Goal: Use online tool/utility: Utilize a website feature to perform a specific function

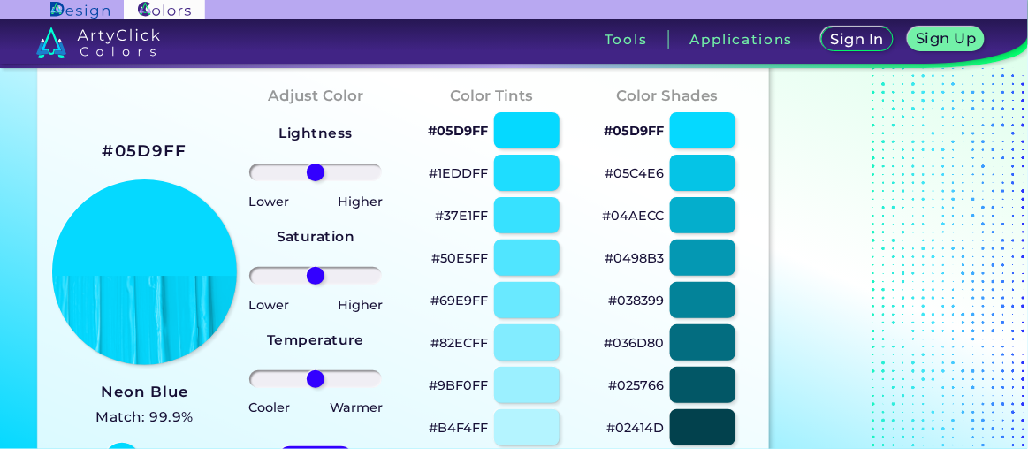
scroll to position [138, 0]
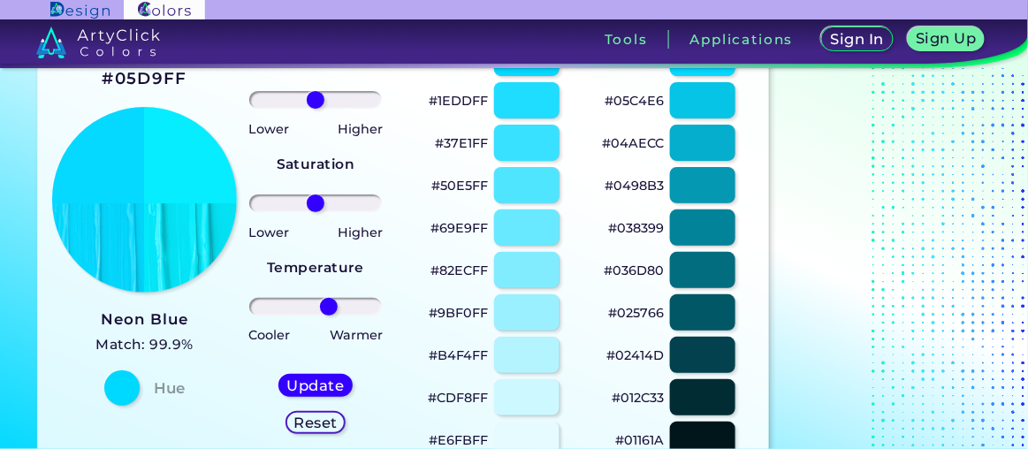
drag, startPoint x: 318, startPoint y: 301, endPoint x: 329, endPoint y: 301, distance: 10.6
type input "23"
click at [329, 164] on input "range" at bounding box center [315, 307] width 133 height 18
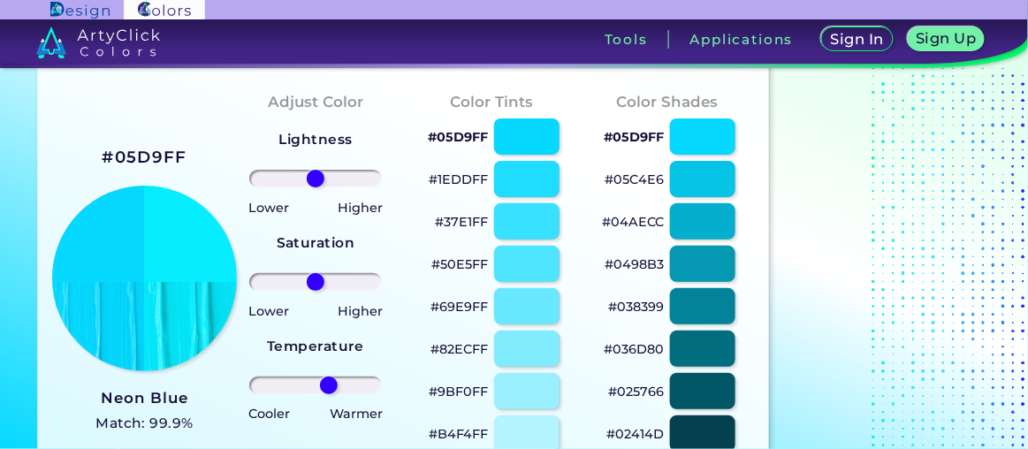
scroll to position [65, 0]
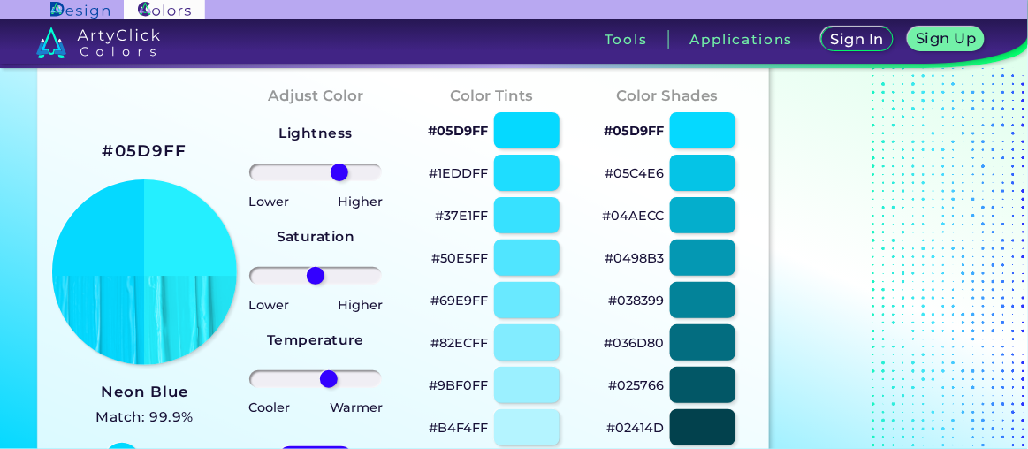
drag, startPoint x: 319, startPoint y: 169, endPoint x: 340, endPoint y: 170, distance: 21.2
click at [340, 164] on input "range" at bounding box center [315, 173] width 133 height 18
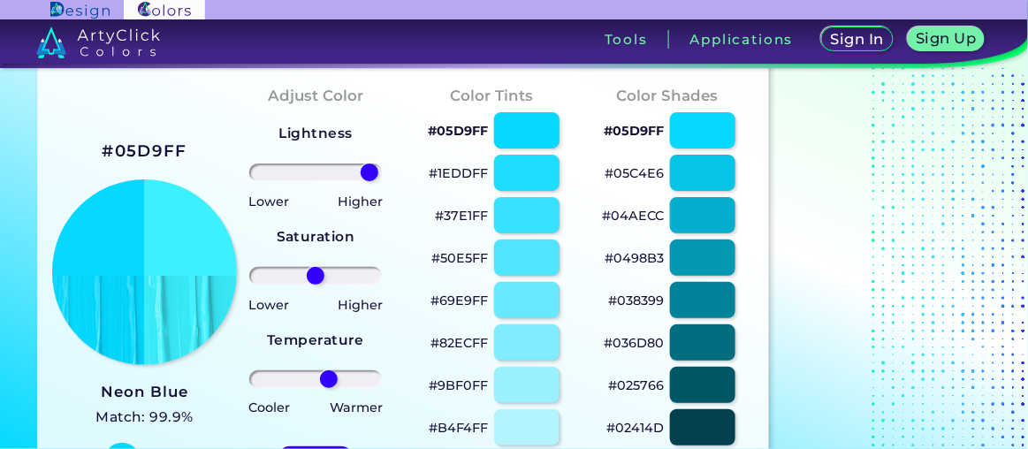
drag, startPoint x: 340, startPoint y: 170, endPoint x: 370, endPoint y: 172, distance: 29.2
click at [370, 164] on input "range" at bounding box center [315, 173] width 133 height 18
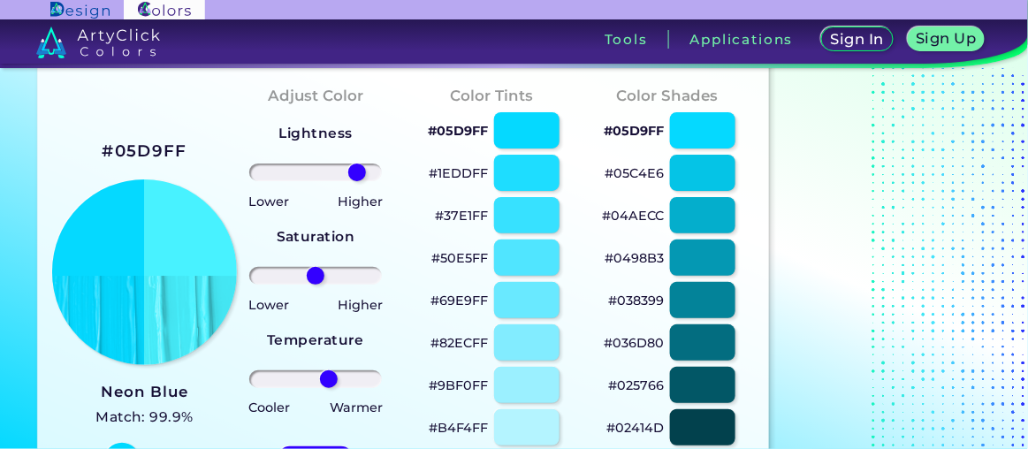
drag, startPoint x: 367, startPoint y: 172, endPoint x: 356, endPoint y: 173, distance: 10.8
type input "70"
click at [356, 164] on input "range" at bounding box center [315, 173] width 133 height 18
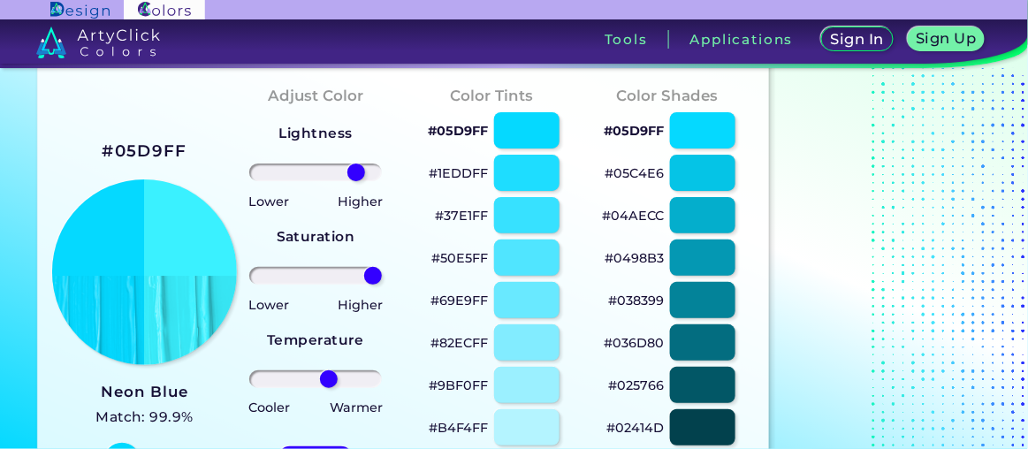
drag, startPoint x: 315, startPoint y: 270, endPoint x: 386, endPoint y: 277, distance: 72.0
type input "100"
click at [371, 164] on input "range" at bounding box center [315, 276] width 133 height 18
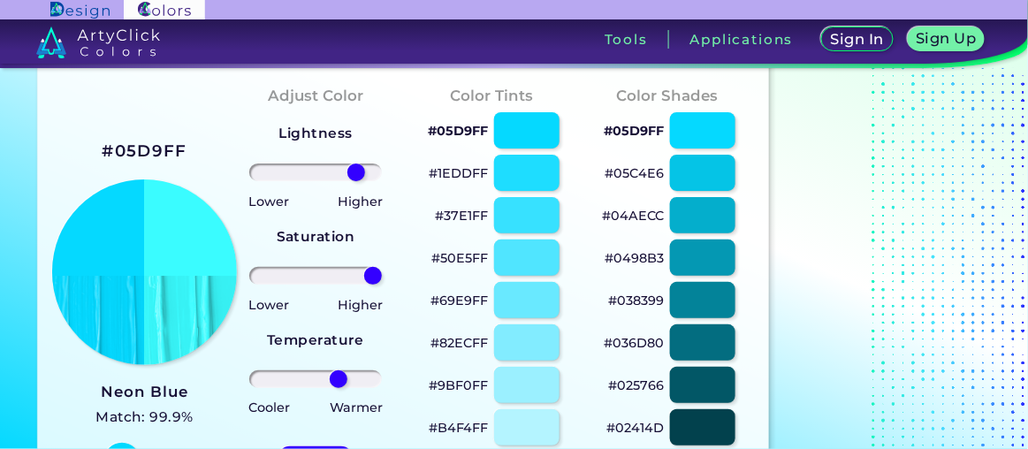
drag, startPoint x: 328, startPoint y: 377, endPoint x: 339, endPoint y: 386, distance: 14.4
type input "40"
click at [339, 164] on input "range" at bounding box center [315, 379] width 133 height 18
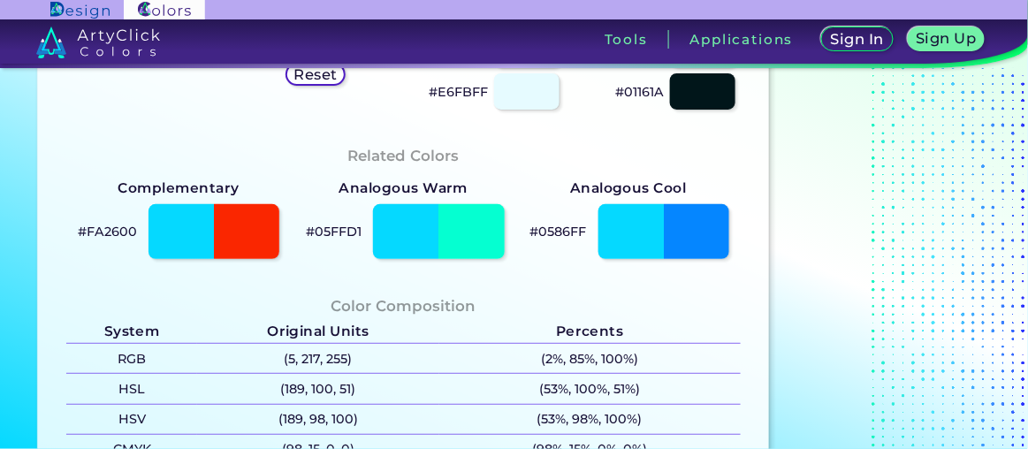
scroll to position [513, 0]
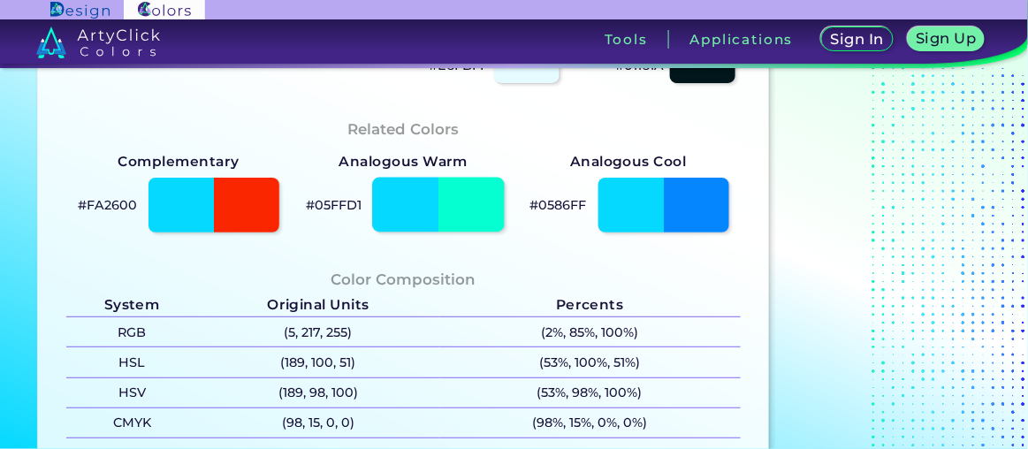
click at [371, 164] on div at bounding box center [439, 205] width 133 height 55
type input "#05ffd1"
type input "0"
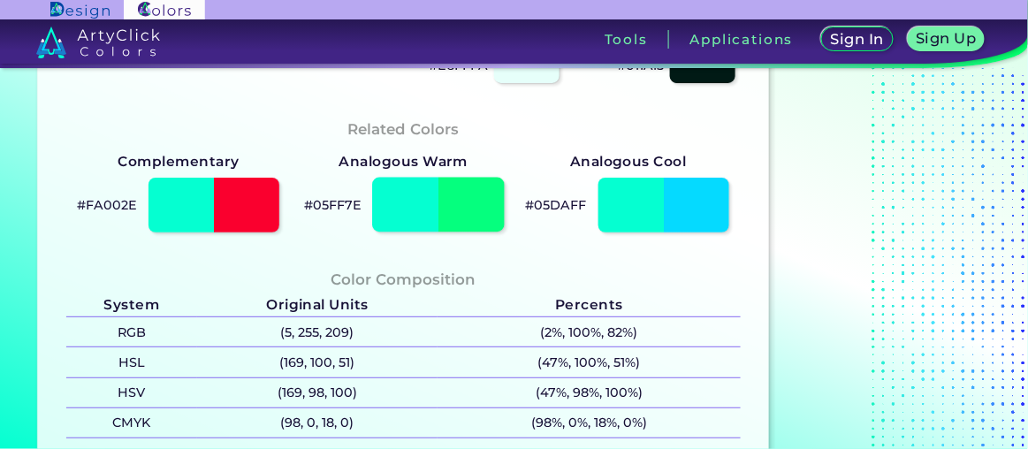
click at [371, 164] on div at bounding box center [439, 205] width 133 height 55
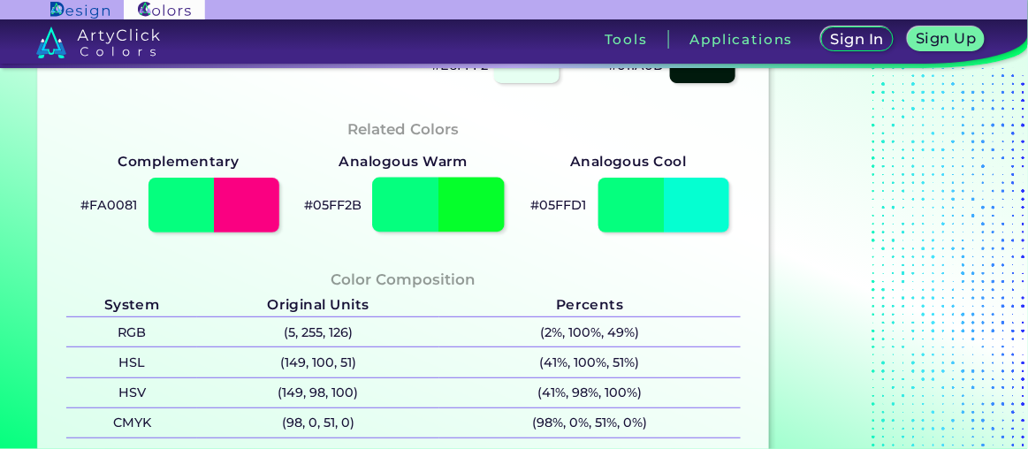
click at [371, 164] on div at bounding box center [439, 205] width 133 height 55
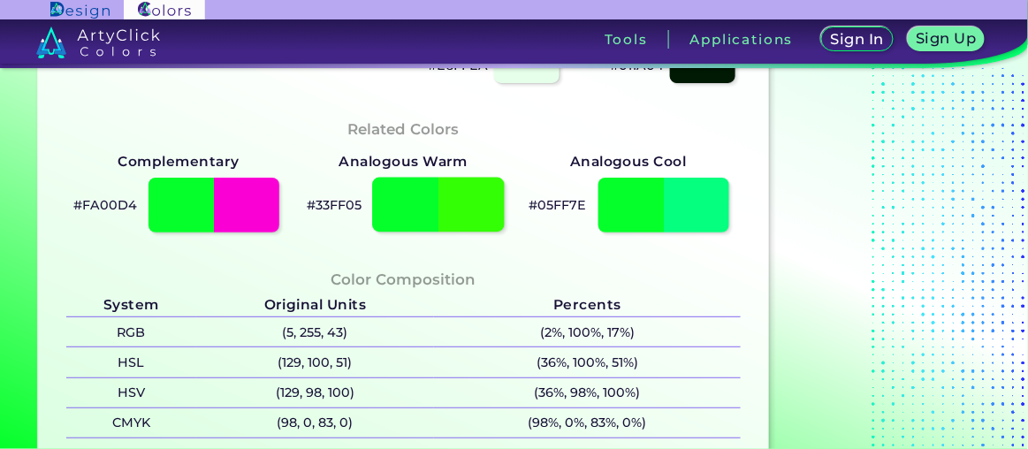
click at [371, 164] on div at bounding box center [439, 205] width 133 height 55
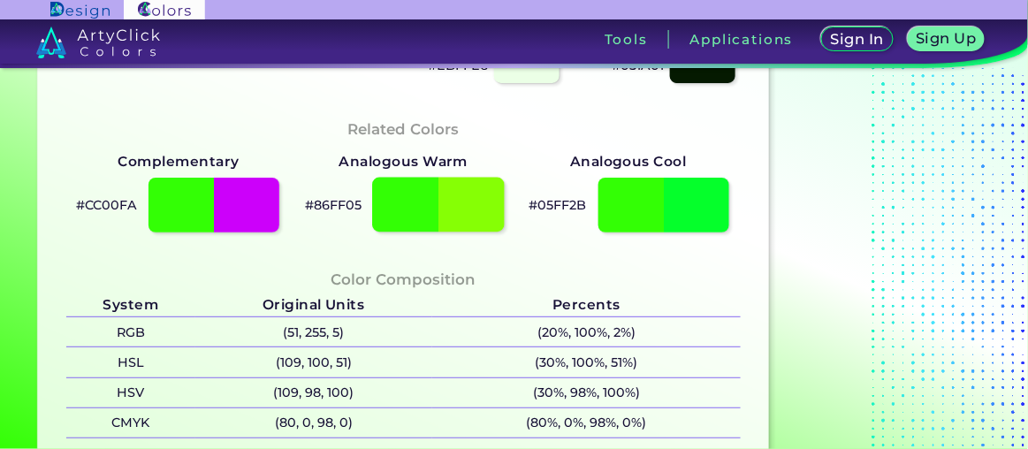
click at [371, 164] on div at bounding box center [439, 205] width 133 height 55
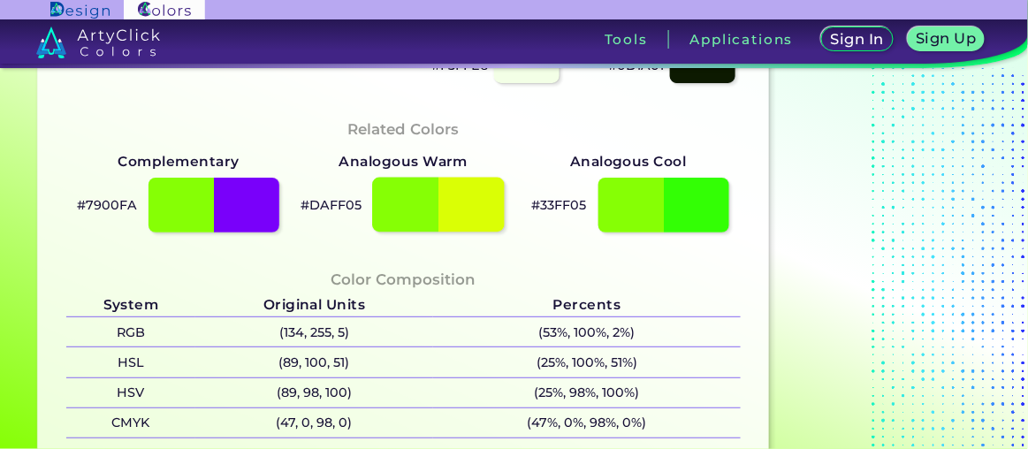
click at [371, 164] on div at bounding box center [439, 205] width 133 height 55
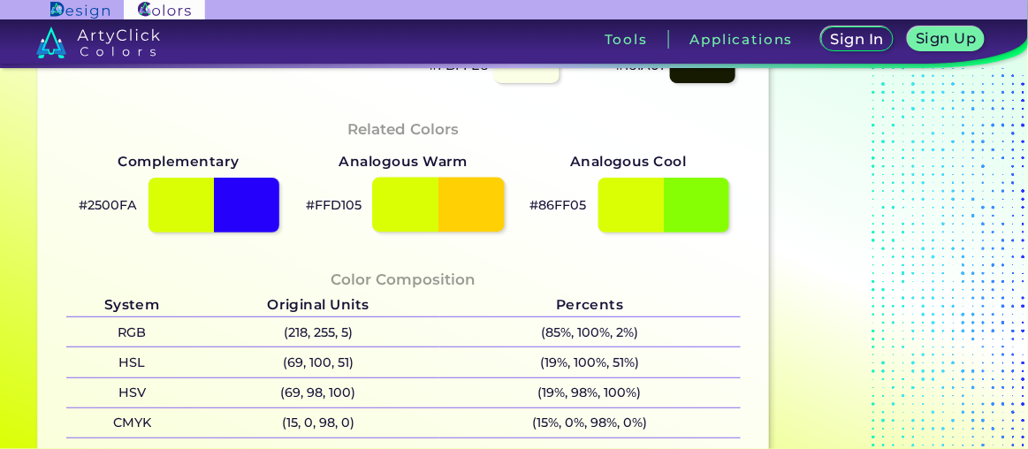
click at [371, 164] on div at bounding box center [439, 205] width 133 height 55
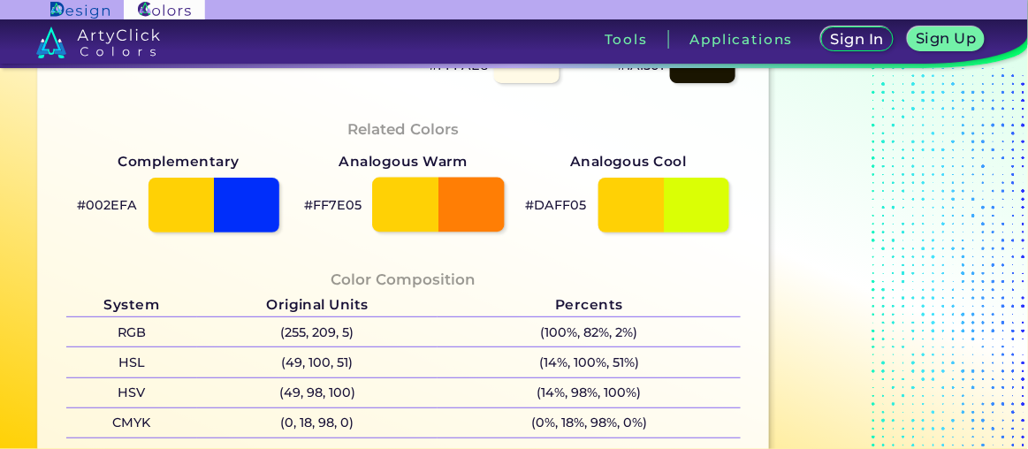
click at [371, 164] on div at bounding box center [439, 205] width 133 height 55
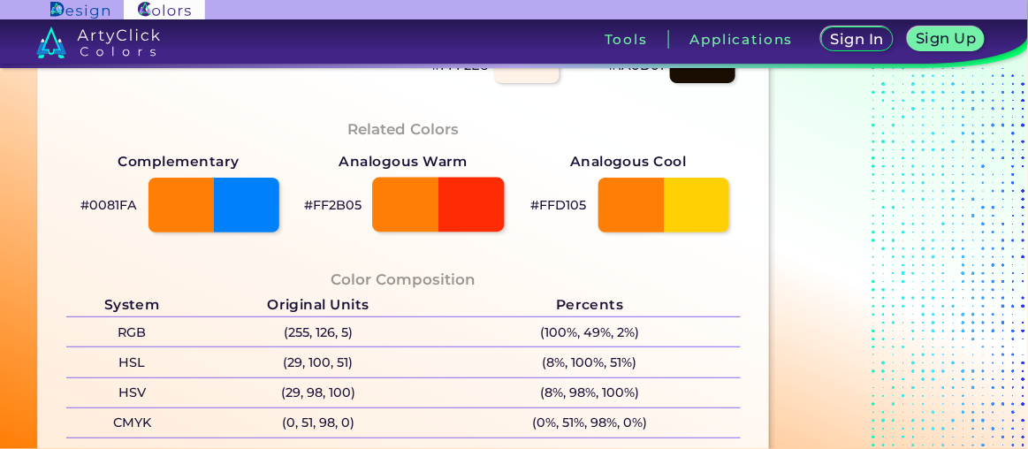
click at [371, 164] on div at bounding box center [439, 205] width 133 height 55
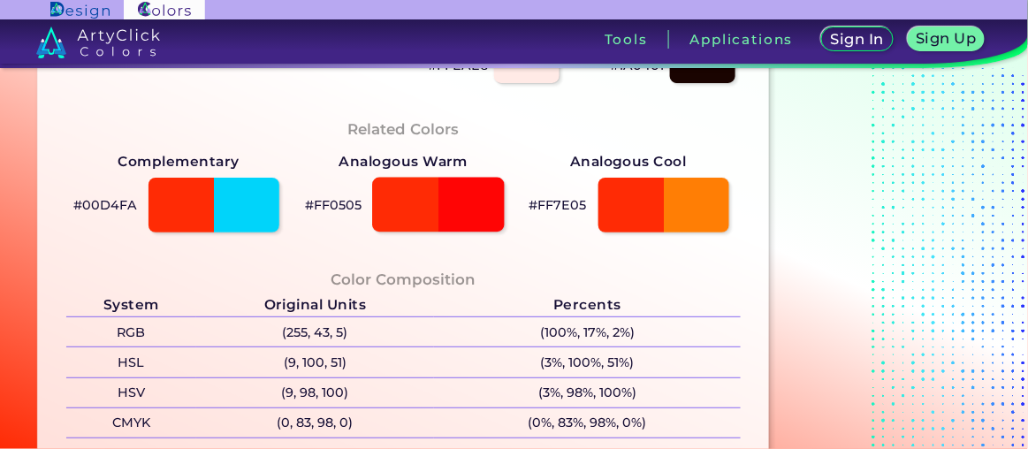
click at [371, 164] on div at bounding box center [439, 205] width 133 height 55
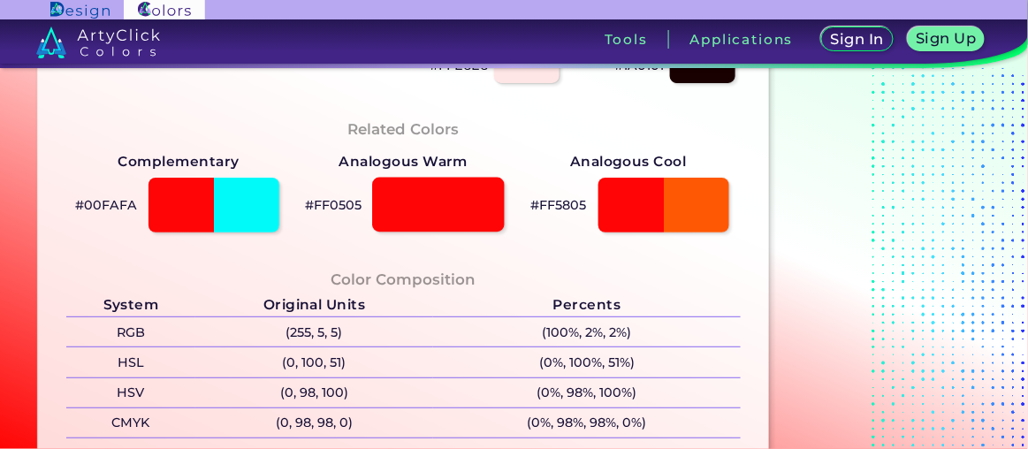
click at [371, 164] on div at bounding box center [439, 205] width 133 height 55
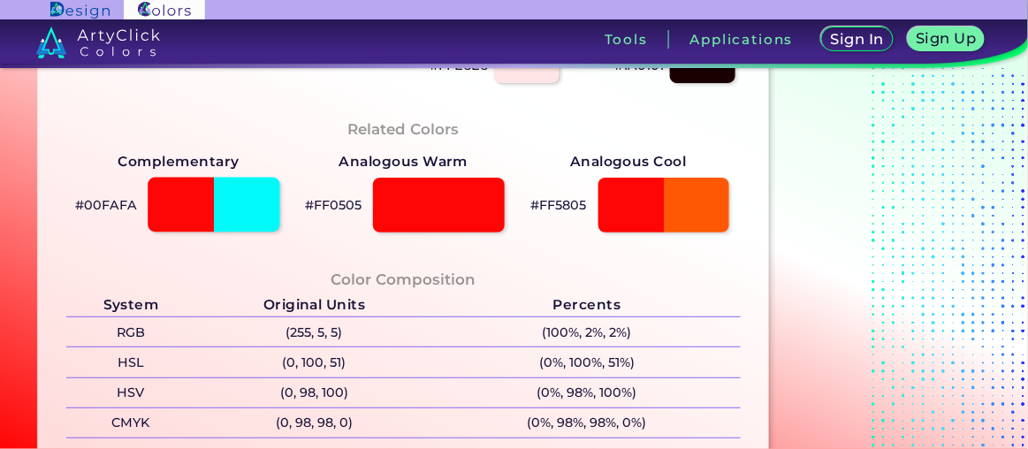
click at [238, 164] on div at bounding box center [214, 205] width 133 height 55
type input "#00fafa"
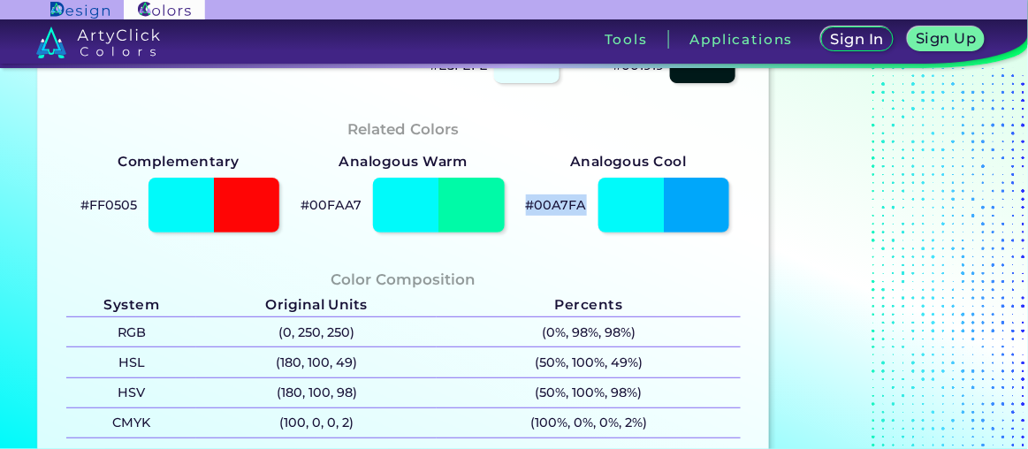
drag, startPoint x: 529, startPoint y: 204, endPoint x: 591, endPoint y: 207, distance: 62.8
click at [371, 164] on div "#00A7FA" at bounding box center [628, 205] width 225 height 64
copy p "#00A7FA"
